Goal: Task Accomplishment & Management: Complete application form

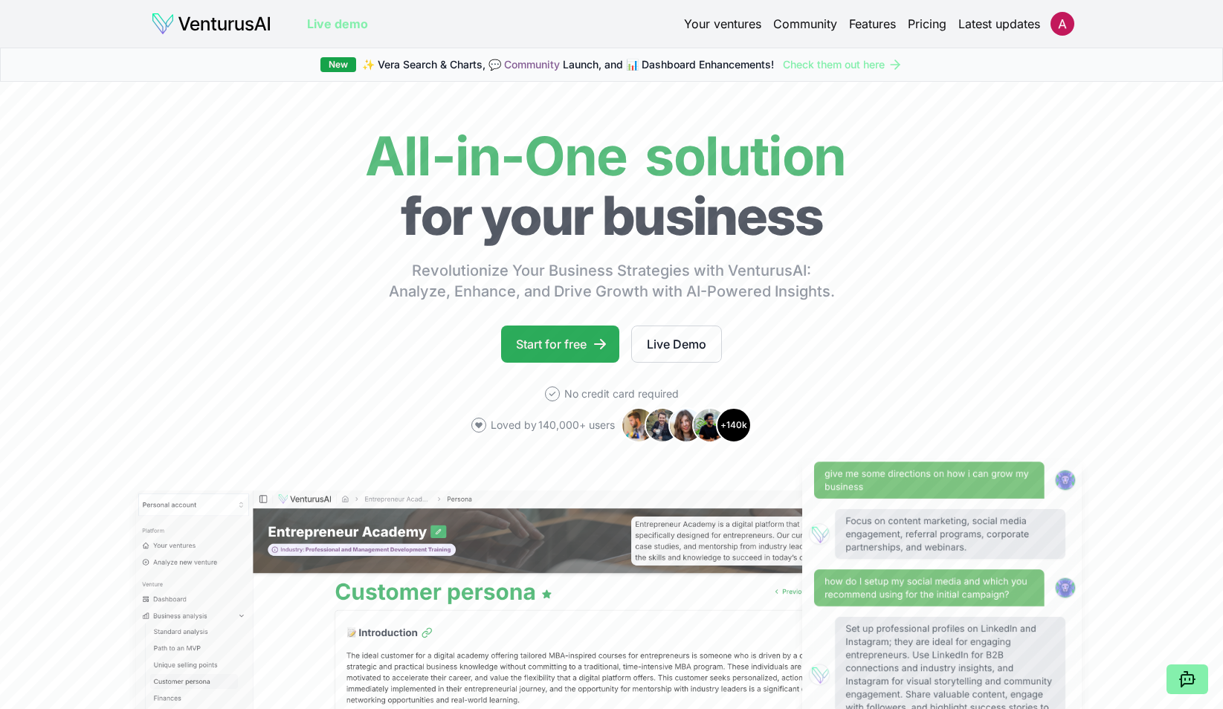
click at [555, 346] on link "Start for free" at bounding box center [560, 344] width 118 height 37
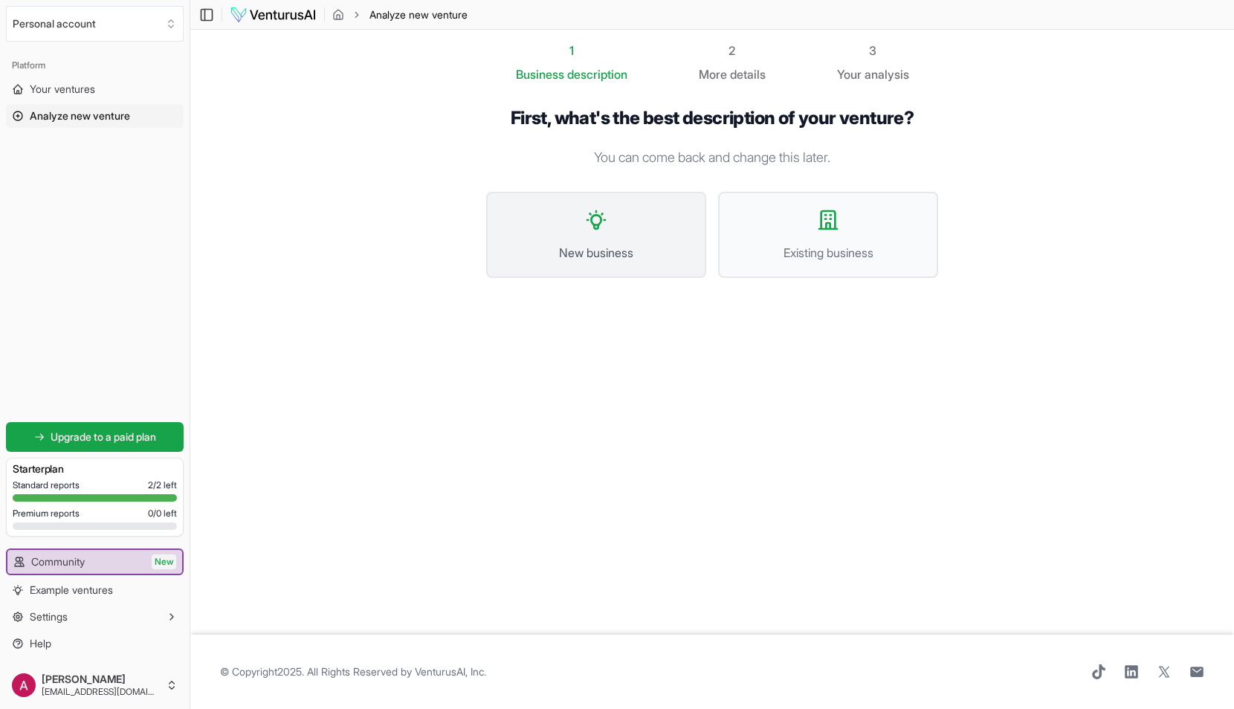
click at [583, 251] on span "New business" at bounding box center [596, 253] width 187 height 18
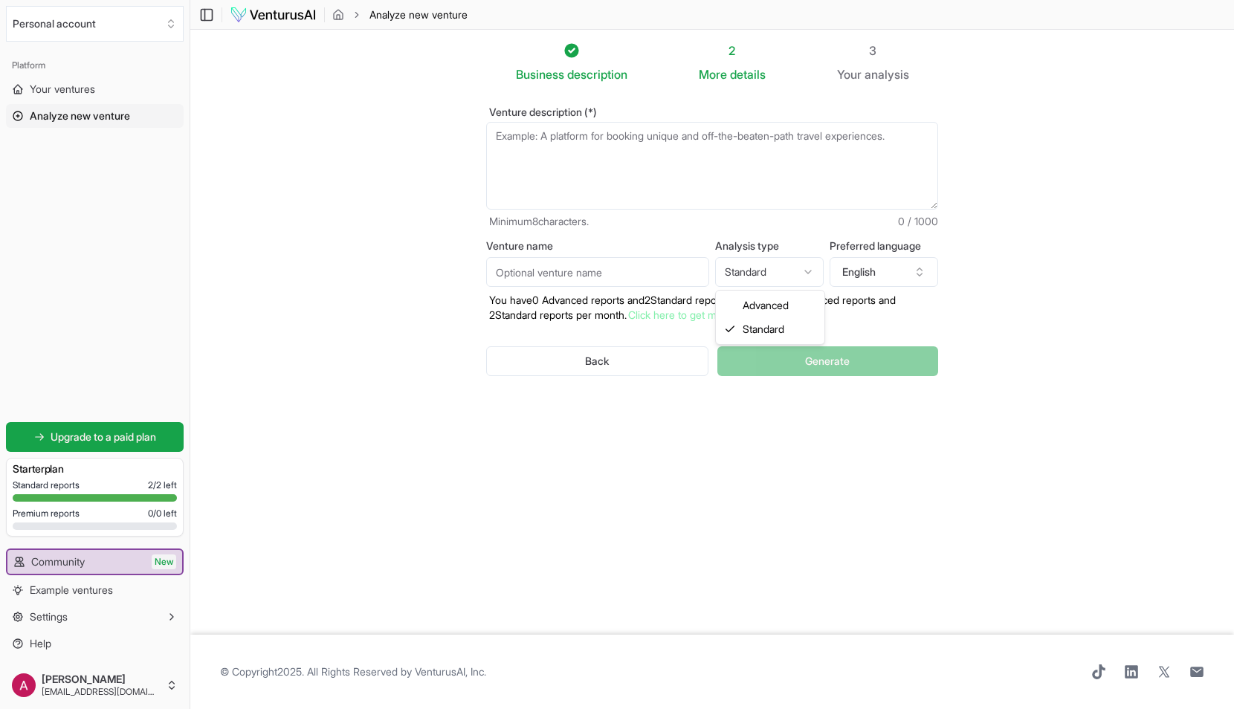
click at [808, 275] on html "We value your privacy We use cookies to enhance your browsing experience, serve…" at bounding box center [617, 354] width 1234 height 709
click at [806, 271] on html "We value your privacy We use cookies to enhance your browsing experience, serve…" at bounding box center [617, 354] width 1234 height 709
select select "standard"
click at [596, 171] on textarea "Venture description (*)" at bounding box center [712, 166] width 452 height 88
paste textarea "a luxury gifting startup in the high-net-worth (HNW) markets of [GEOGRAPHIC_DAT…"
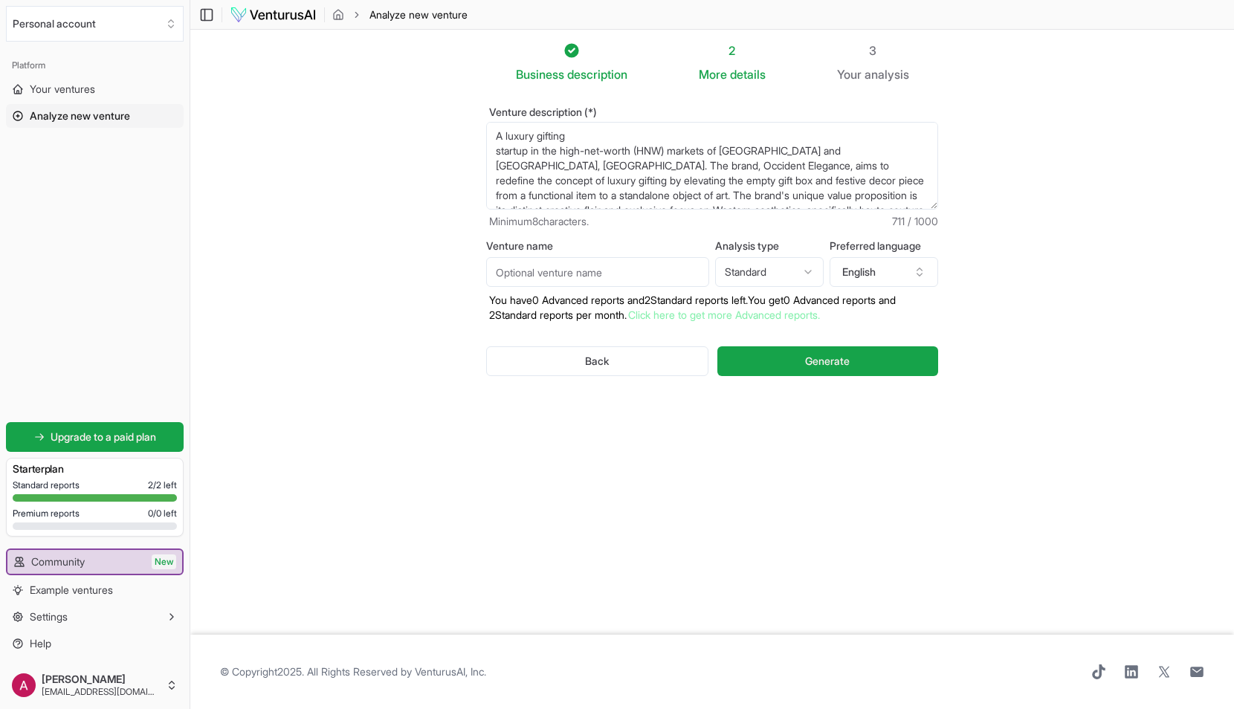
click at [495, 155] on textarea "A luxury gifting startup in the high-net-worth (HNW) markets of [GEOGRAPHIC_DAT…" at bounding box center [712, 166] width 452 height 88
drag, startPoint x: 721, startPoint y: 149, endPoint x: 654, endPoint y: 162, distance: 68.8
click at [622, 151] on textarea "A luxury gifting startup in the high-net-worth (HNW) markets of [GEOGRAPHIC_DAT…" at bounding box center [712, 166] width 452 height 88
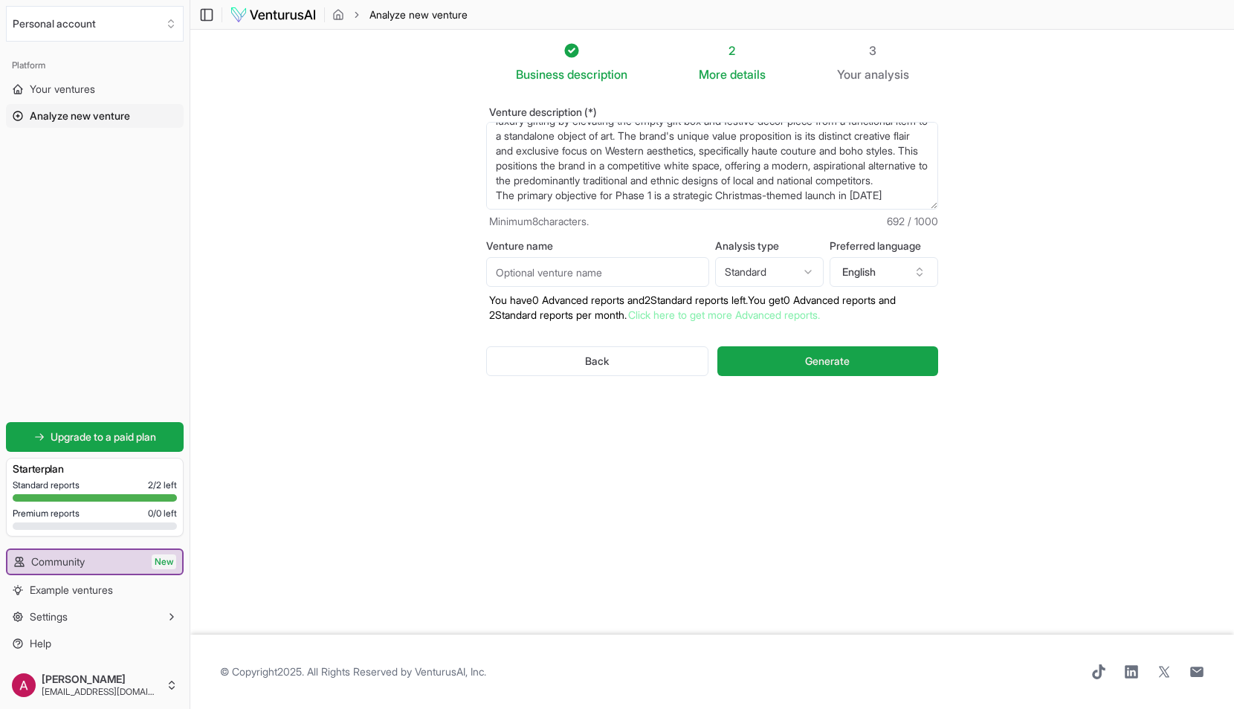
scroll to position [67, 0]
click at [497, 188] on textarea "A luxury gifting startup in the high-net-worth (HNW) markets of [GEOGRAPHIC_DAT…" at bounding box center [712, 166] width 452 height 88
click at [609, 196] on textarea "A luxury gifting startup in the high-net-worth (HNW) markets of [GEOGRAPHIC_DAT…" at bounding box center [712, 166] width 452 height 88
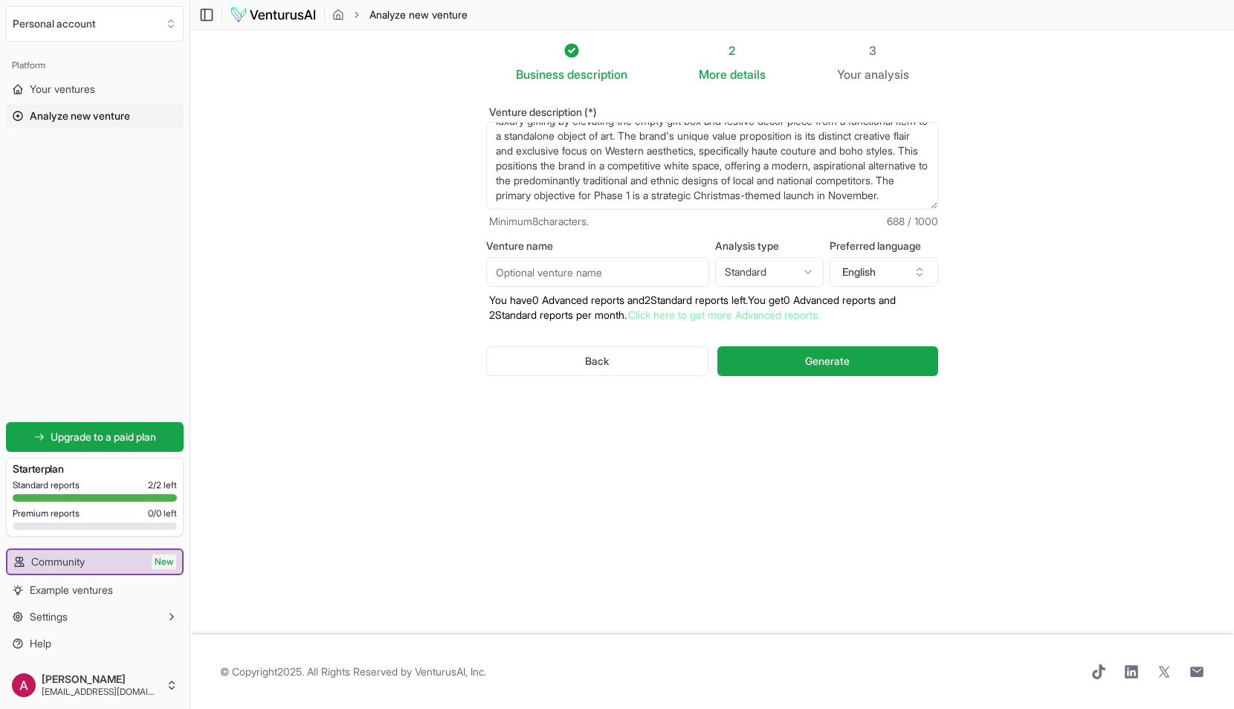
click at [493, 199] on textarea "A luxury gifting startup in the high-net-worth (HNW) markets of [GEOGRAPHIC_DAT…" at bounding box center [712, 166] width 452 height 88
click at [494, 195] on textarea "A luxury gifting startup in the high-net-worth (HNW) markets of [GEOGRAPHIC_DAT…" at bounding box center [712, 166] width 452 height 88
click at [735, 75] on span "details" at bounding box center [748, 74] width 36 height 15
click at [721, 77] on span "More" at bounding box center [713, 74] width 28 height 18
click at [703, 197] on textarea "A luxury gifting startup in the high-net-worth (HNW) markets of [GEOGRAPHIC_DAT…" at bounding box center [712, 166] width 452 height 88
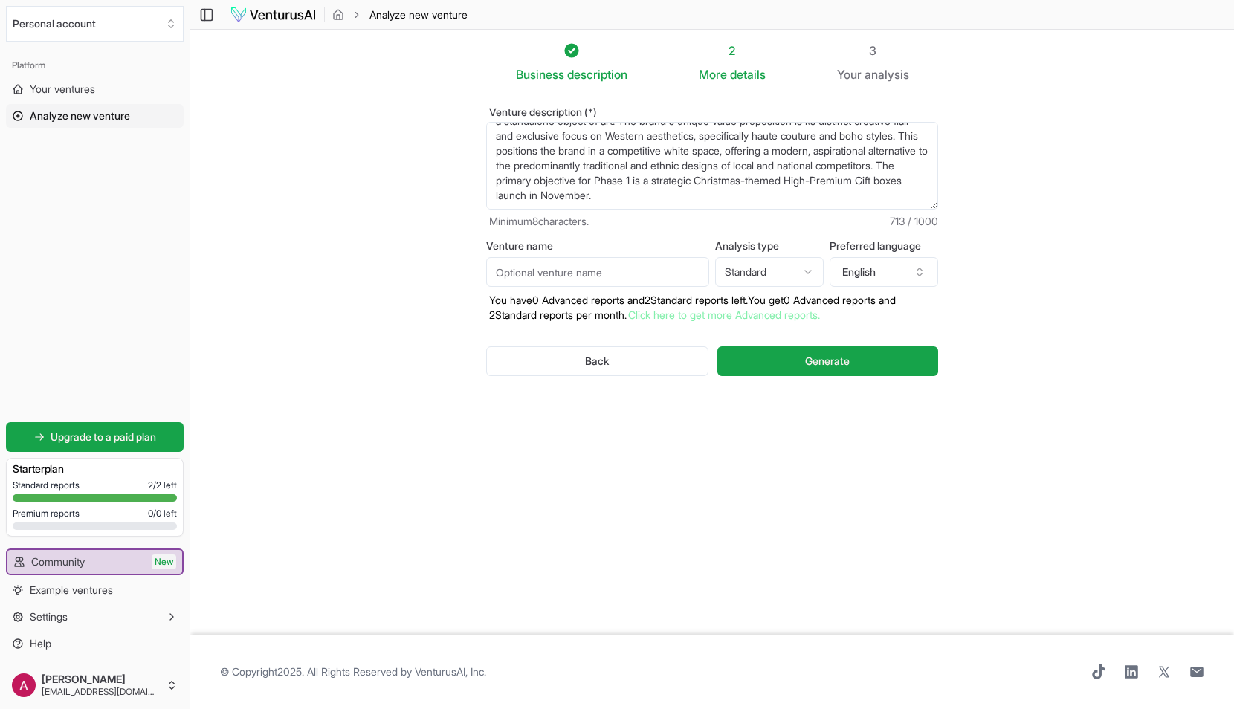
paste textarea "Evaluate viability of a luxury empty gift-box startup in [GEOGRAPHIC_DATA]/[GEO…"
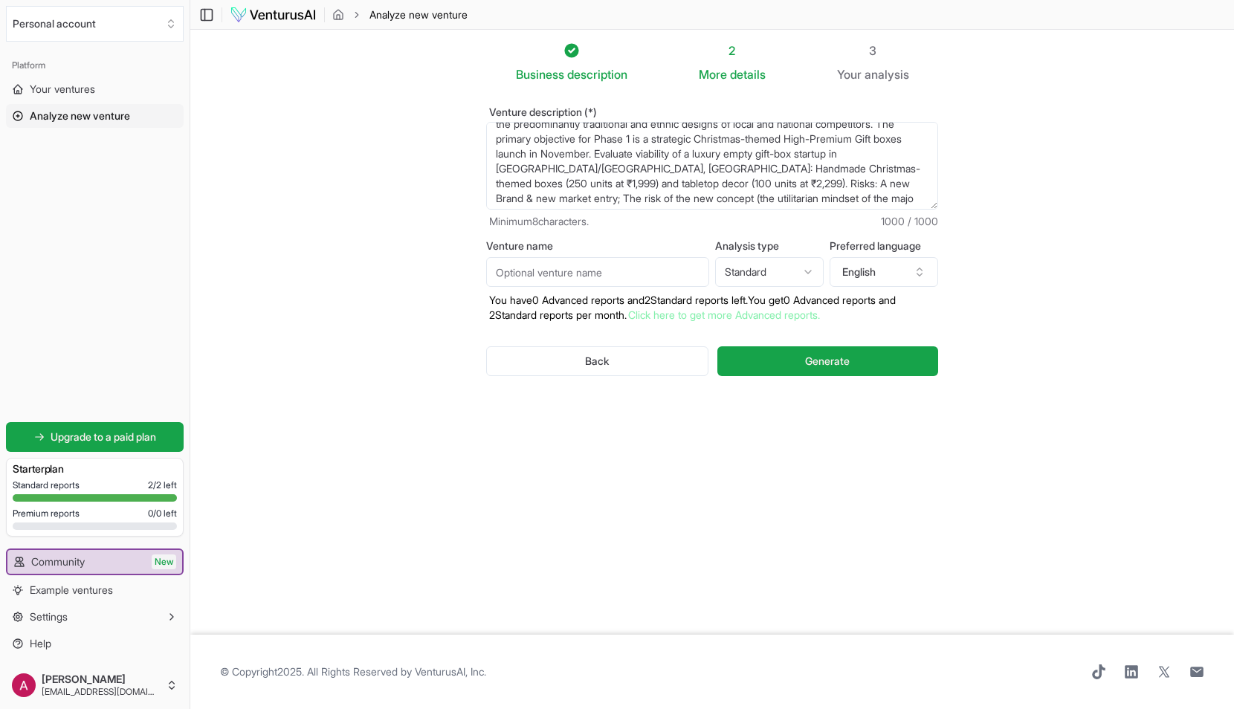
scroll to position [82, 0]
click at [561, 158] on textarea "A luxury gifting startup in the high-net-worth (HNW) markets of [GEOGRAPHIC_DAT…" at bounding box center [712, 166] width 452 height 88
click at [698, 173] on textarea "A luxury gifting startup in the high-net-worth (HNW) markets of [GEOGRAPHIC_DAT…" at bounding box center [712, 166] width 452 height 88
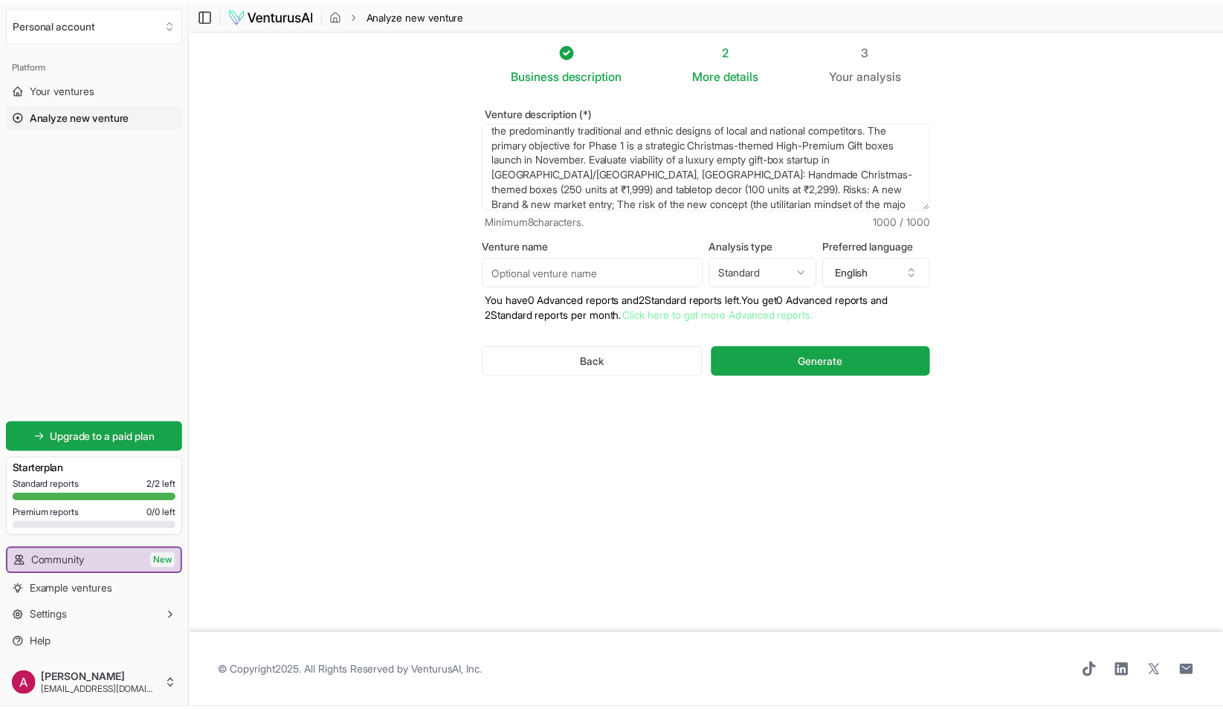
scroll to position [104, 0]
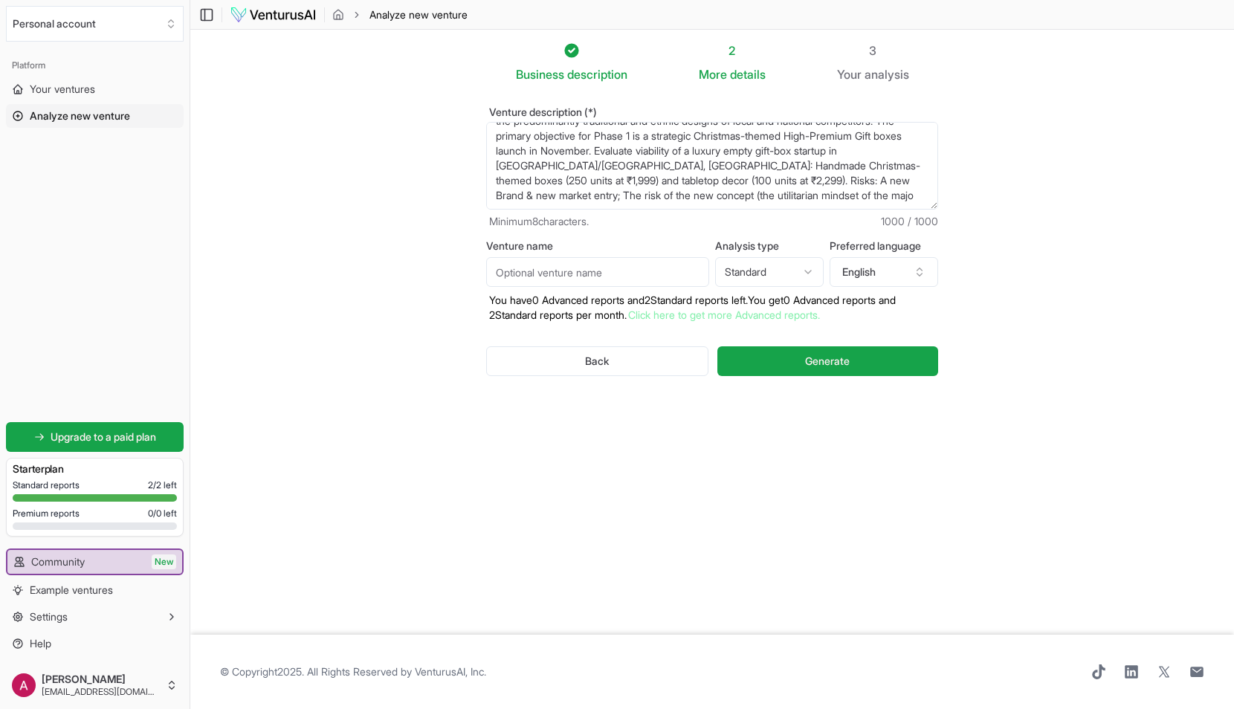
drag, startPoint x: 494, startPoint y: 170, endPoint x: 1272, endPoint y: 300, distance: 789.3
click at [1222, 300] on html "We value your privacy We use cookies to enhance your browsing experience, serve…" at bounding box center [617, 354] width 1234 height 709
paste textarea "Evaluate viability of a luxury empty gift-box startup in [GEOGRAPHIC_DATA]/[GEO…"
click at [806, 193] on textarea "A luxury gifting startup in the high-net-worth (HNW) markets of [GEOGRAPHIC_DAT…" at bounding box center [712, 166] width 452 height 88
type textarea "A luxury gifting startup in the high-net-worth (HNW) markets of [GEOGRAPHIC_DAT…"
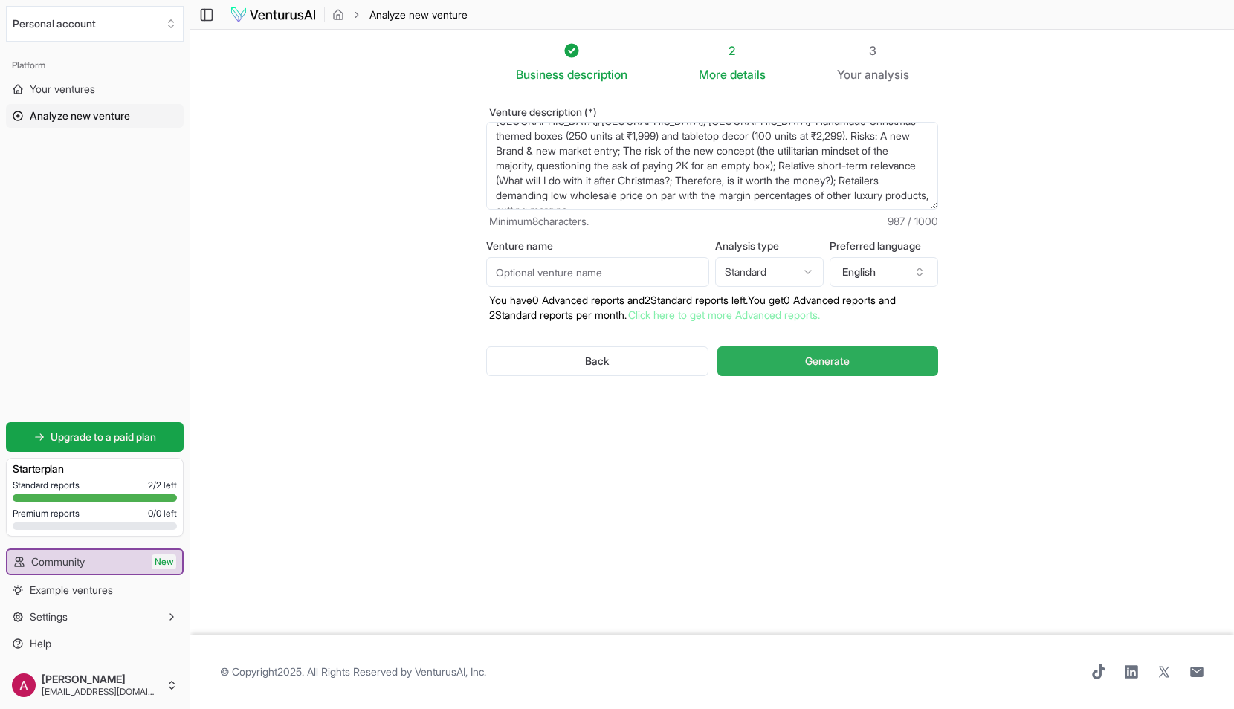
click at [790, 361] on button "Generate" at bounding box center [828, 362] width 221 height 30
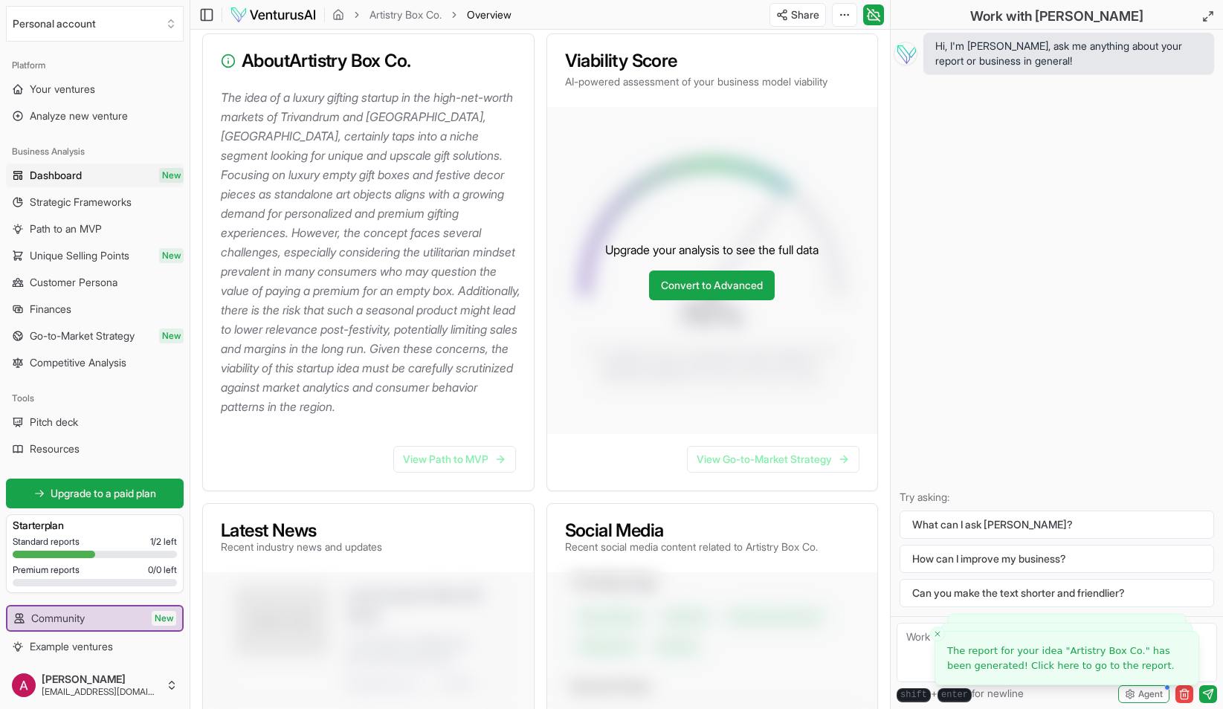
scroll to position [155, 0]
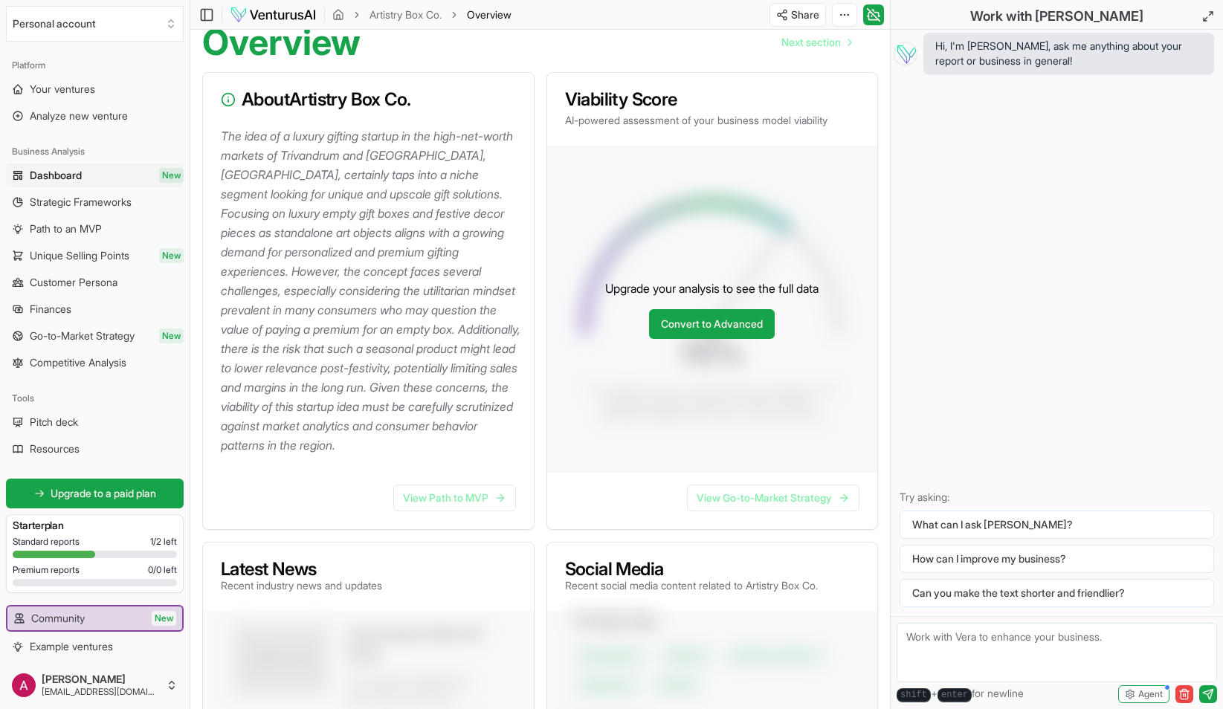
click at [1073, 174] on div "Hi, I'm [PERSON_NAME], ask me anything about your report or business in general…" at bounding box center [1057, 323] width 332 height 587
click at [939, 496] on p "Try asking:" at bounding box center [1057, 497] width 315 height 15
click at [970, 641] on textarea at bounding box center [1057, 652] width 320 height 59
paste textarea "Evaluate viability of a luxury empty gift-box startup in [GEOGRAPHIC_DATA]/[GEO…"
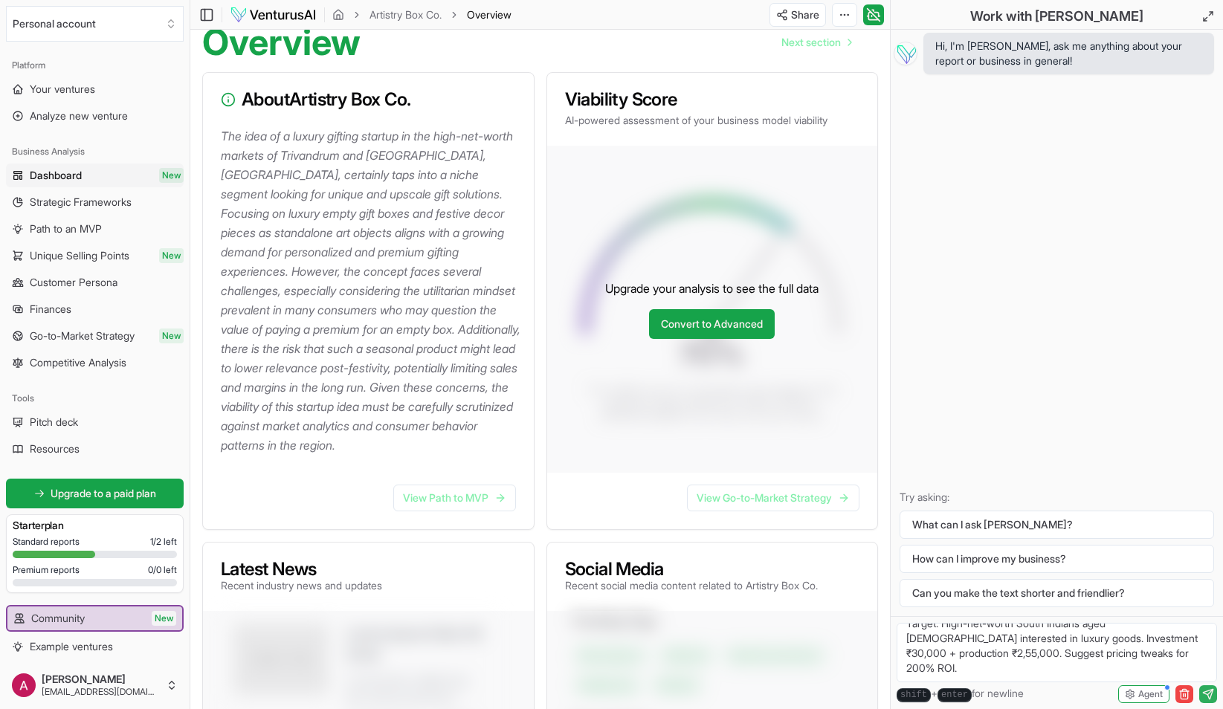
type textarea "Evaluate viability of a luxury empty gift-box startup in [GEOGRAPHIC_DATA]/[GEO…"
click at [1211, 694] on icon "submit" at bounding box center [1208, 695] width 12 height 12
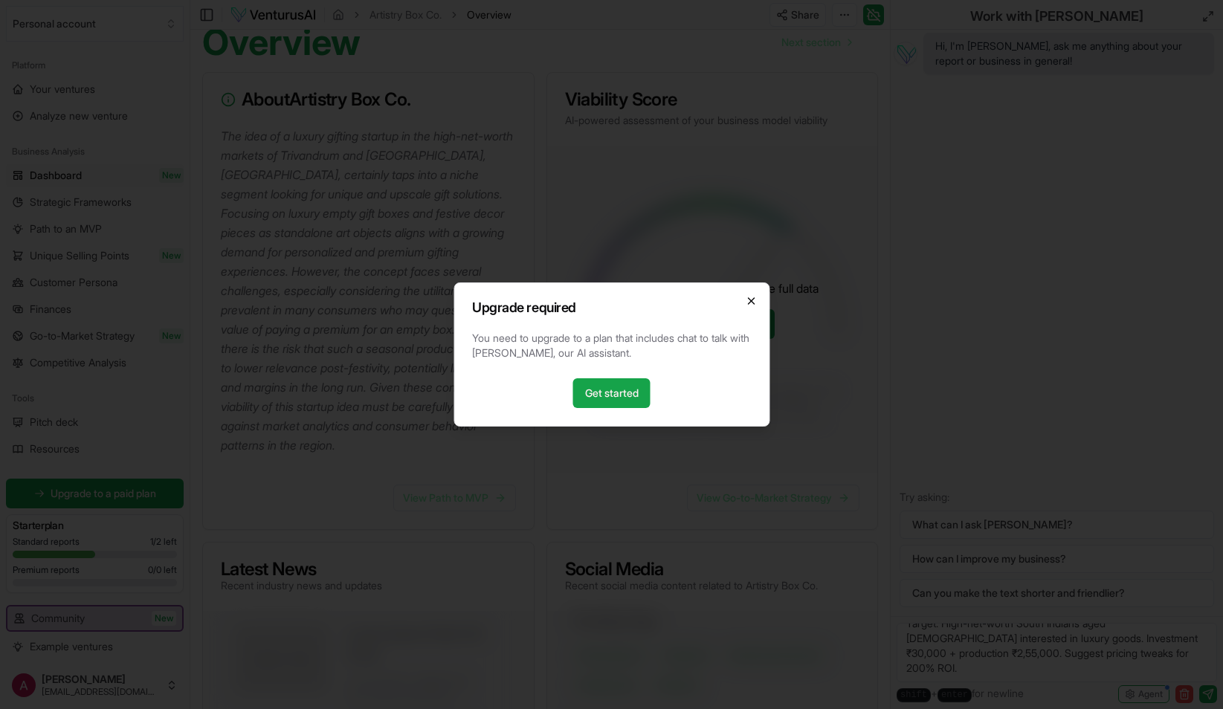
click at [753, 295] on icon "button" at bounding box center [751, 301] width 12 height 12
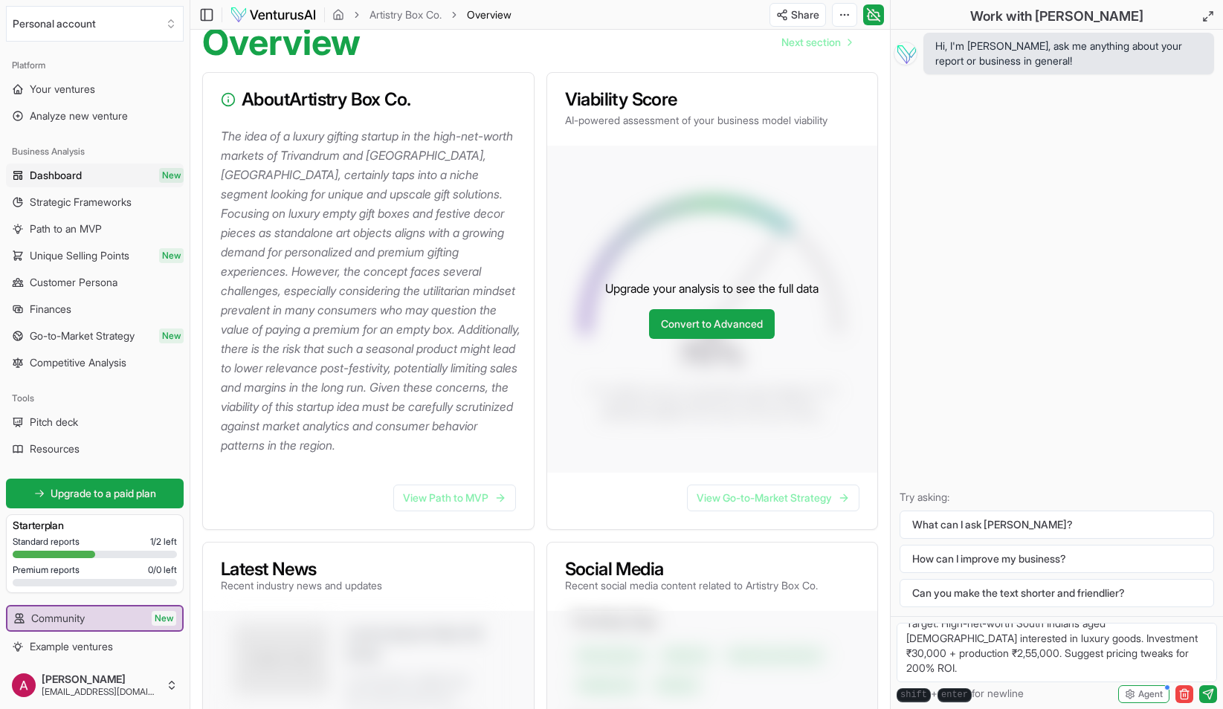
click at [414, 368] on p "The idea of a luxury gifting startup in the high-net-worth markets of Trivandru…" at bounding box center [371, 290] width 301 height 329
click at [416, 512] on link "View Path to MVP" at bounding box center [454, 498] width 123 height 27
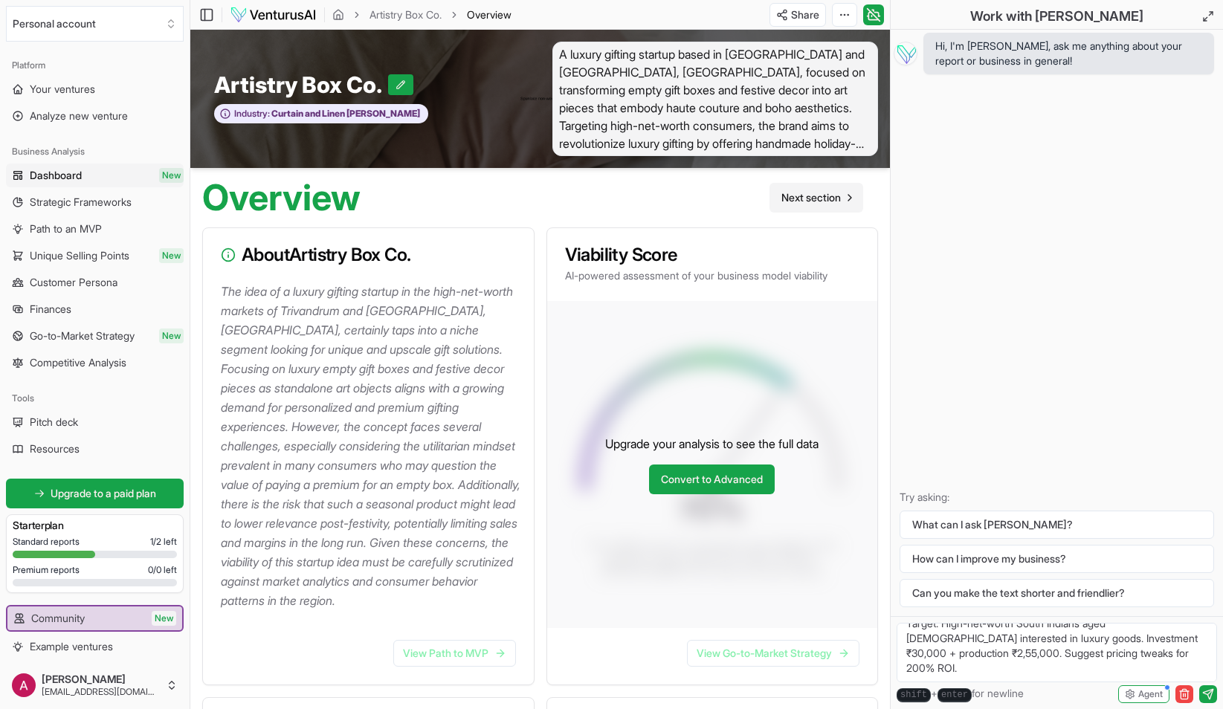
click at [807, 201] on span "Next section" at bounding box center [810, 197] width 59 height 15
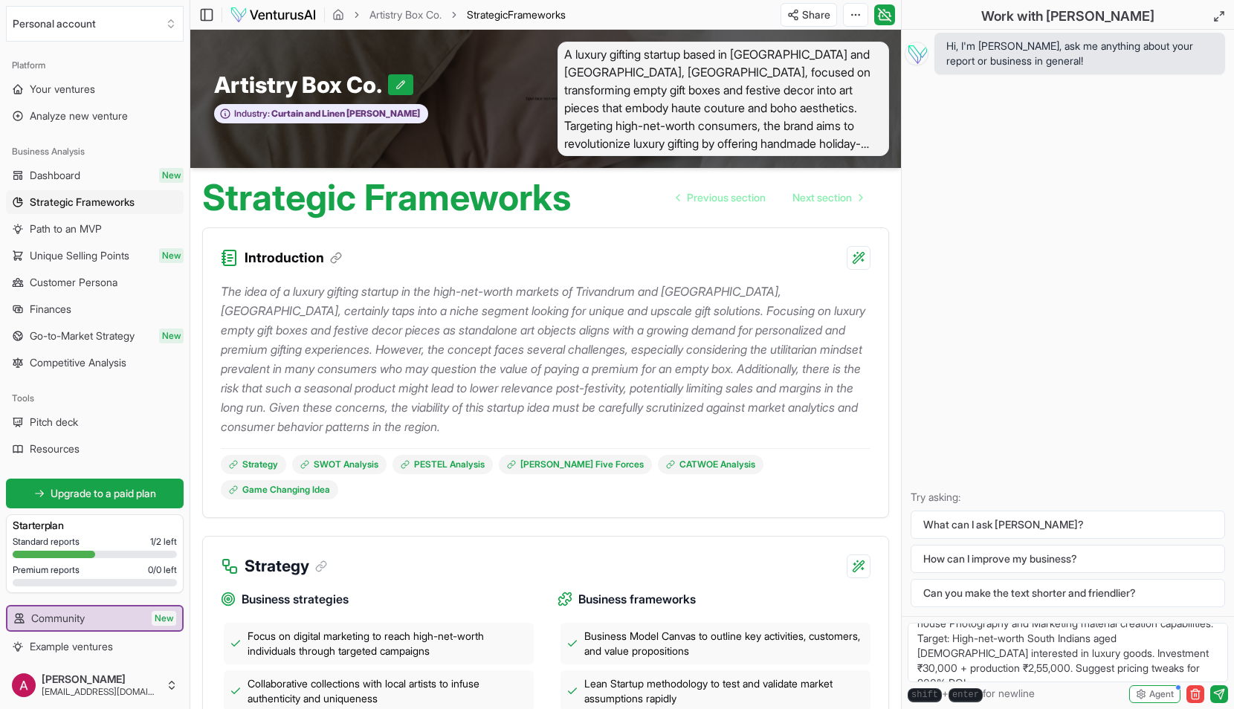
click at [284, 351] on p "The idea of a luxury gifting startup in the high-net-worth markets of Trivandru…" at bounding box center [546, 359] width 650 height 155
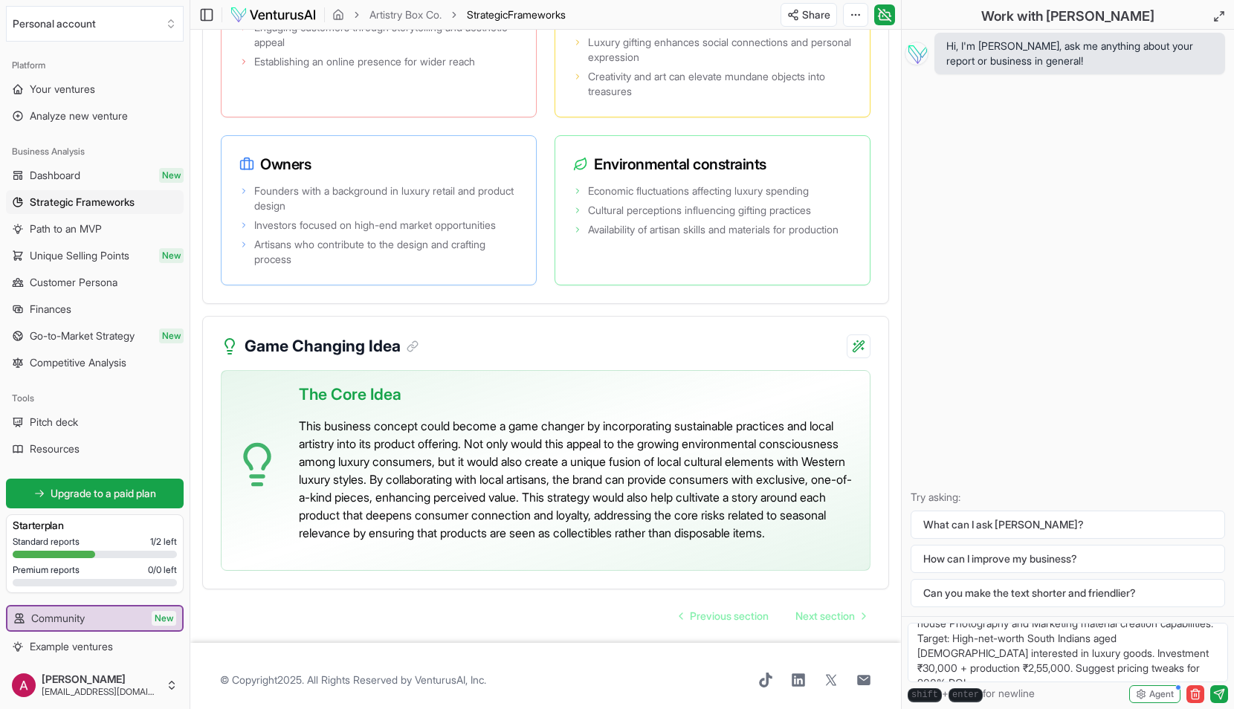
scroll to position [3289, 0]
click at [831, 610] on span "Next section" at bounding box center [825, 617] width 59 height 15
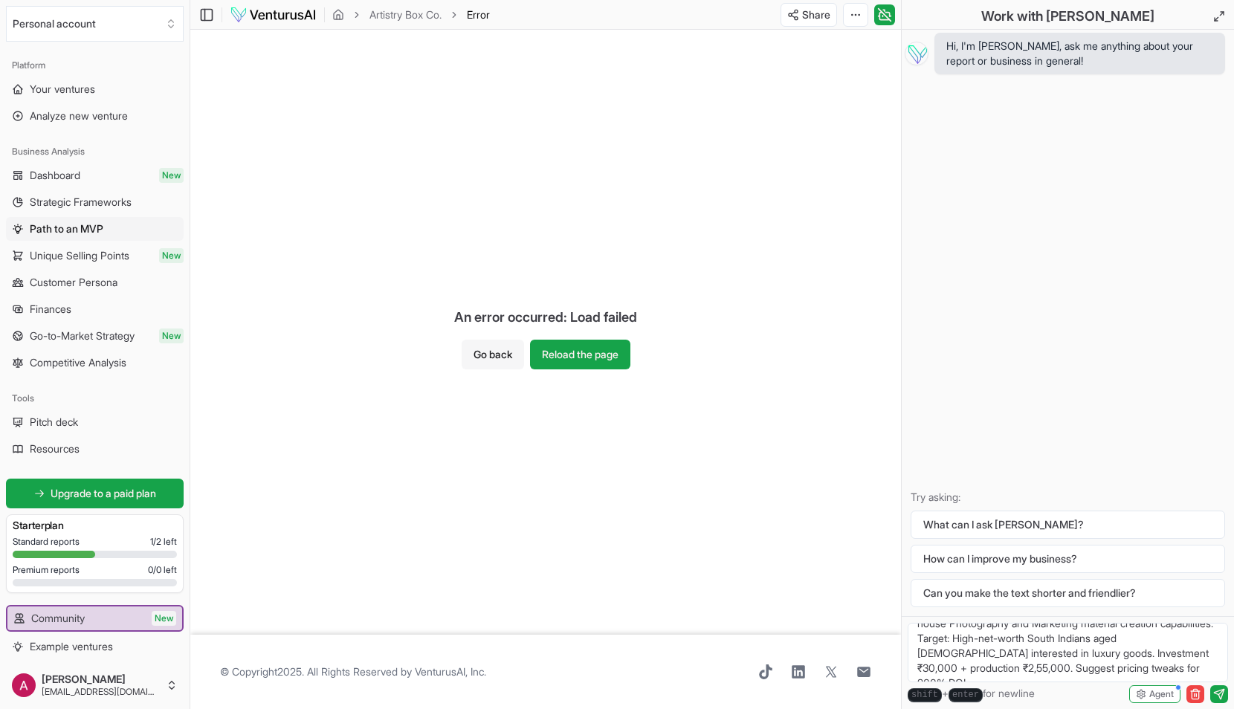
click at [498, 357] on button "Go back" at bounding box center [493, 355] width 62 height 30
click at [711, 226] on div "An error occurred: Load failed Go back Reload the page" at bounding box center [545, 332] width 711 height 605
click at [576, 358] on button "Reload the page" at bounding box center [580, 355] width 100 height 30
